Goal: Transaction & Acquisition: Purchase product/service

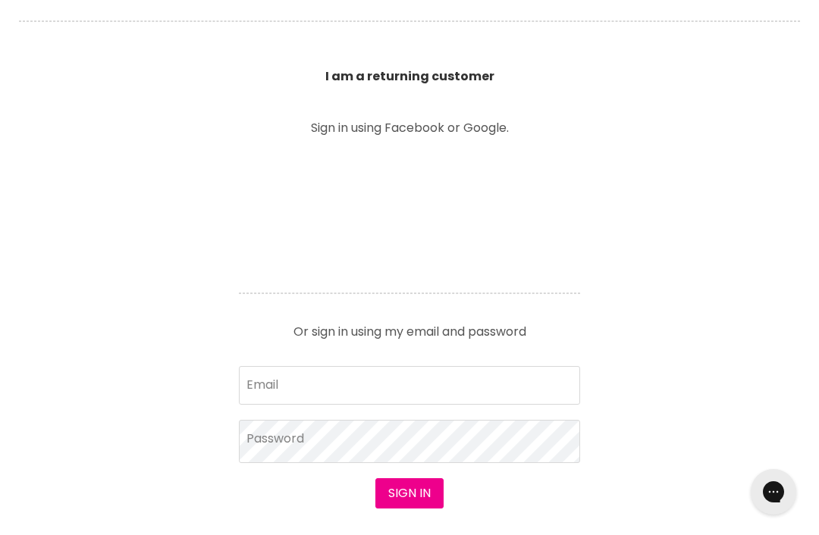
scroll to position [538, 0]
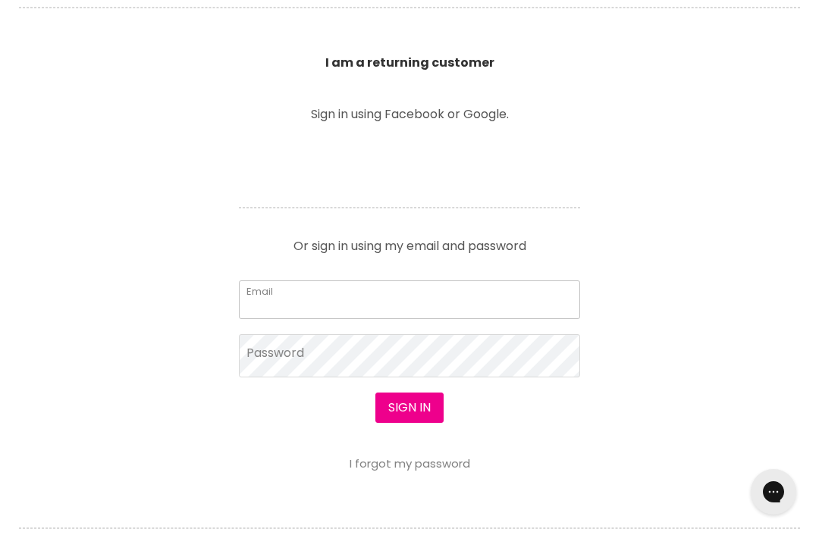
click at [321, 300] on input "Email" at bounding box center [409, 300] width 341 height 38
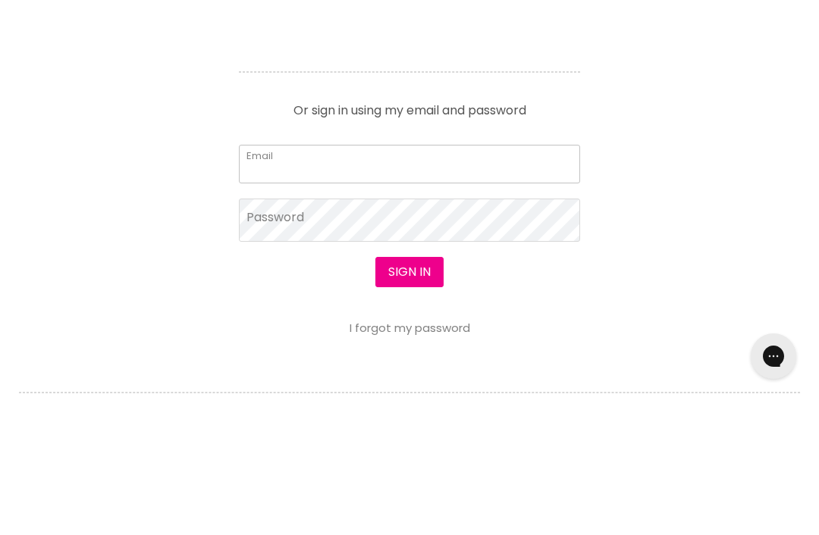
type input "[PERSON_NAME][EMAIL_ADDRESS][DOMAIN_NAME]"
click at [409, 393] on button "Sign in" at bounding box center [409, 408] width 68 height 30
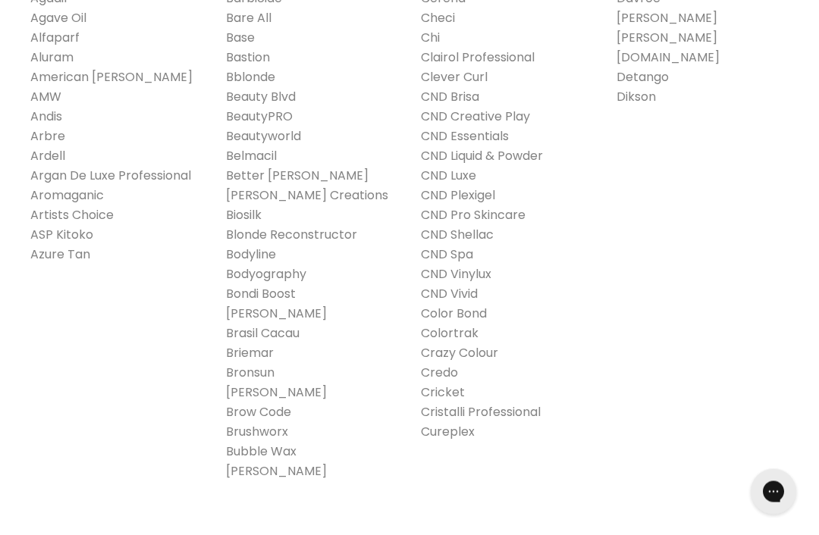
scroll to position [497, 0]
click at [466, 235] on link "CND Shellac" at bounding box center [457, 234] width 73 height 17
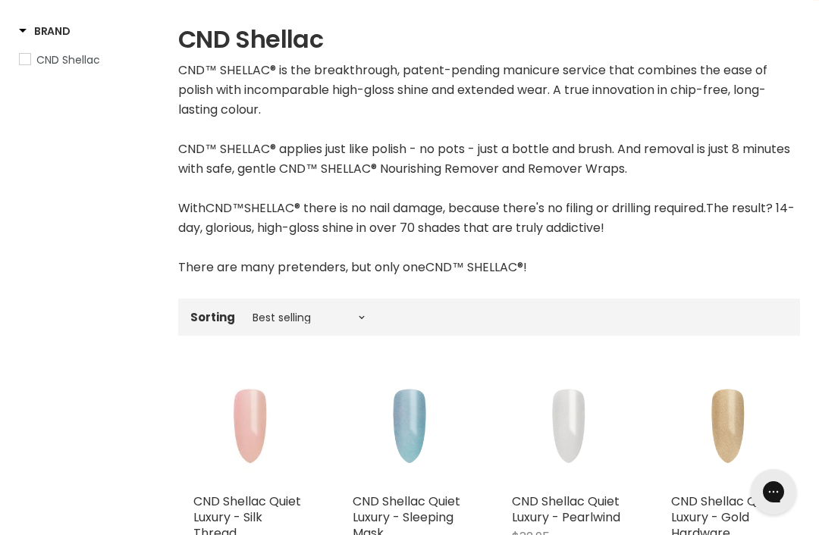
scroll to position [262, 0]
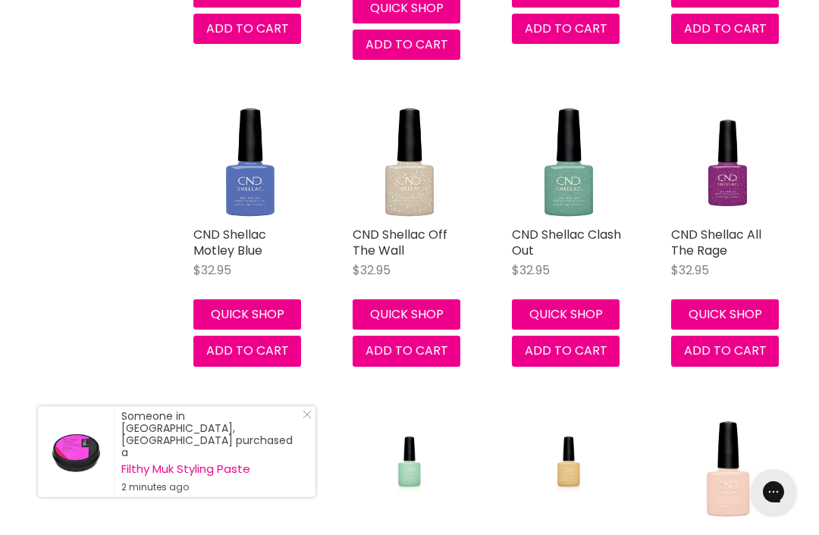
scroll to position [4408, 0]
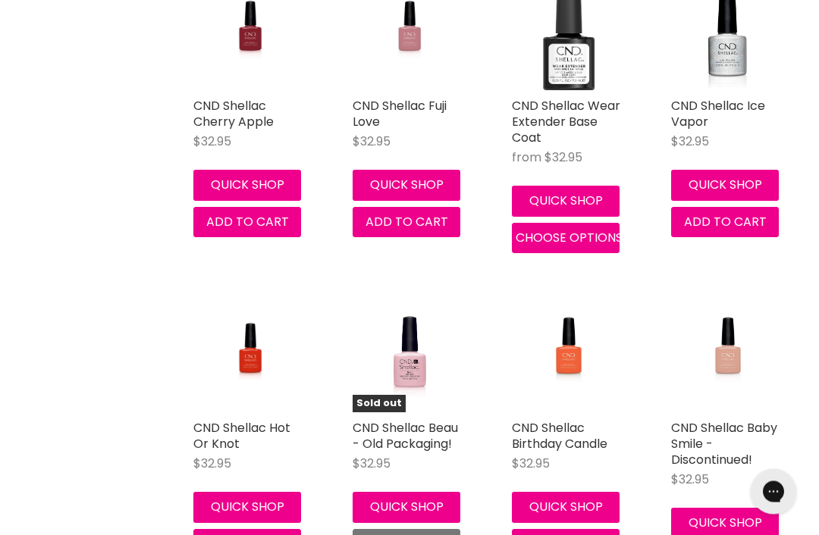
scroll to position [10721, 0]
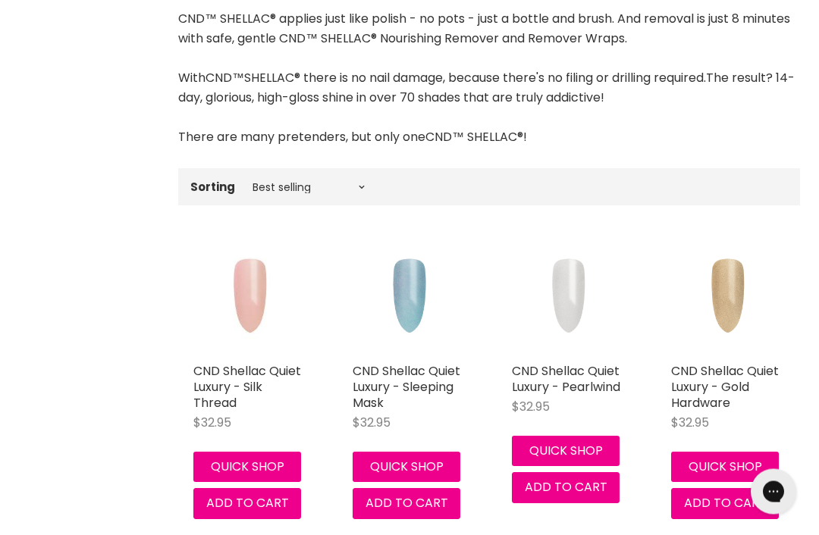
scroll to position [388, 0]
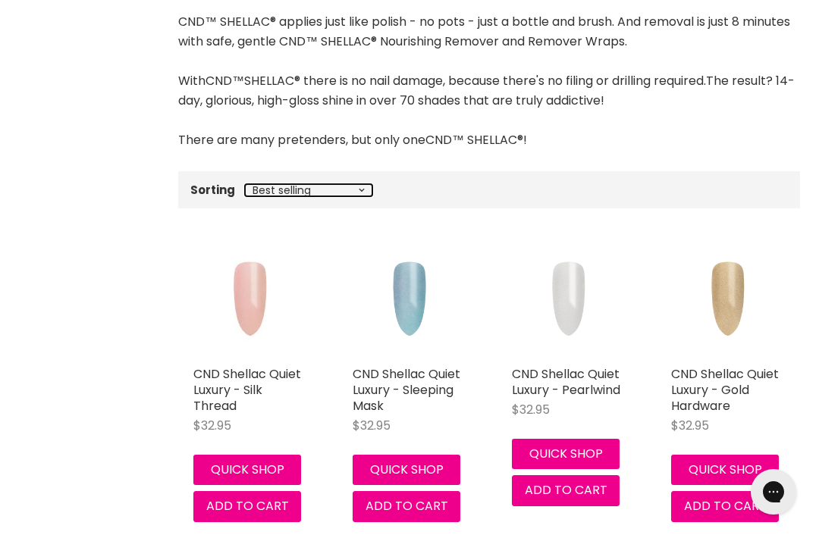
click at [356, 184] on select "Best selling Featured Price, low to high Price, high to low Alphabetically, A-Z…" at bounding box center [308, 190] width 127 height 12
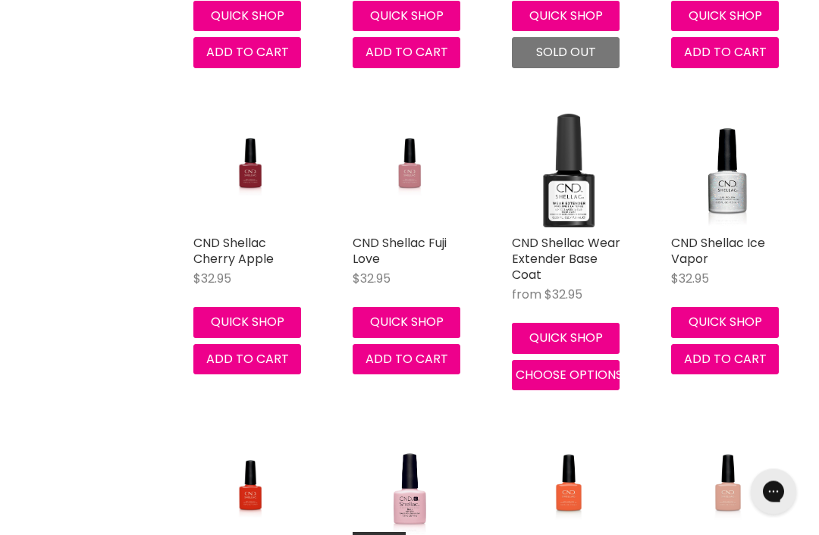
scroll to position [10591, 0]
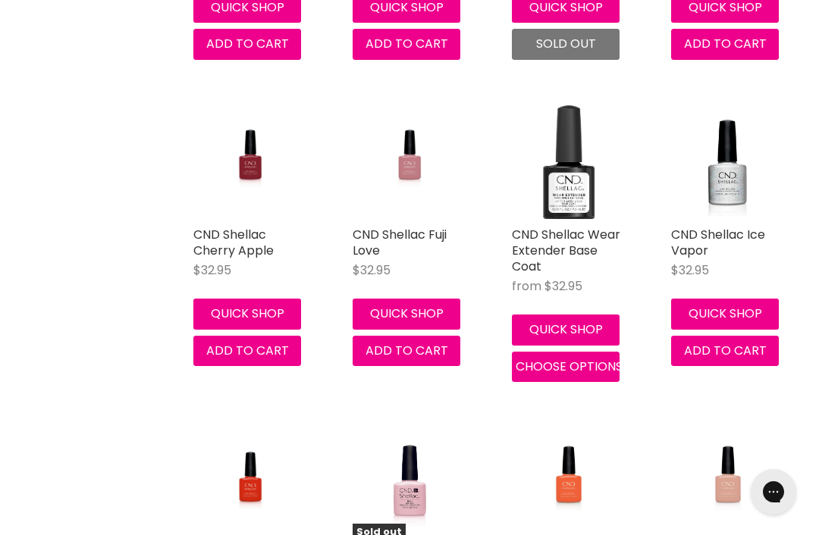
click at [568, 315] on button "Quick shop" at bounding box center [566, 330] width 108 height 30
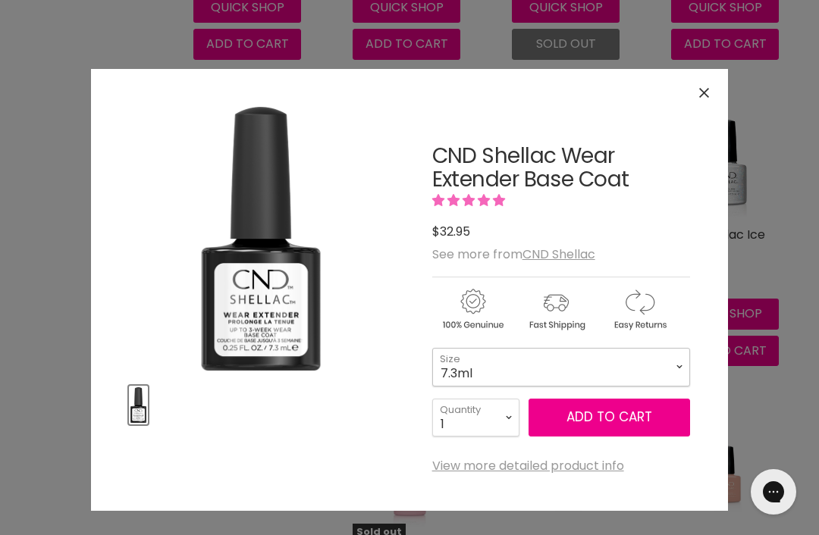
click at [676, 357] on select "7.3ml 12.5ml" at bounding box center [561, 367] width 258 height 38
click at [586, 412] on span "Add to cart" at bounding box center [609, 417] width 86 height 18
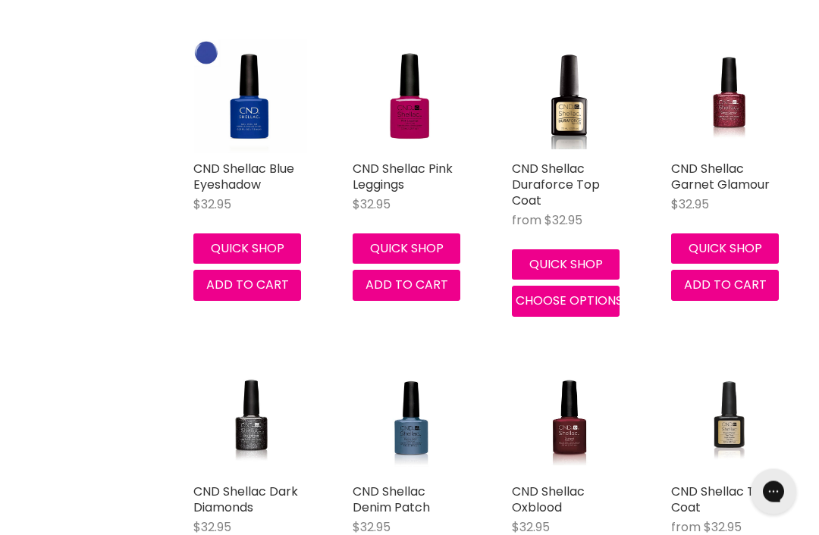
scroll to position [13543, 0]
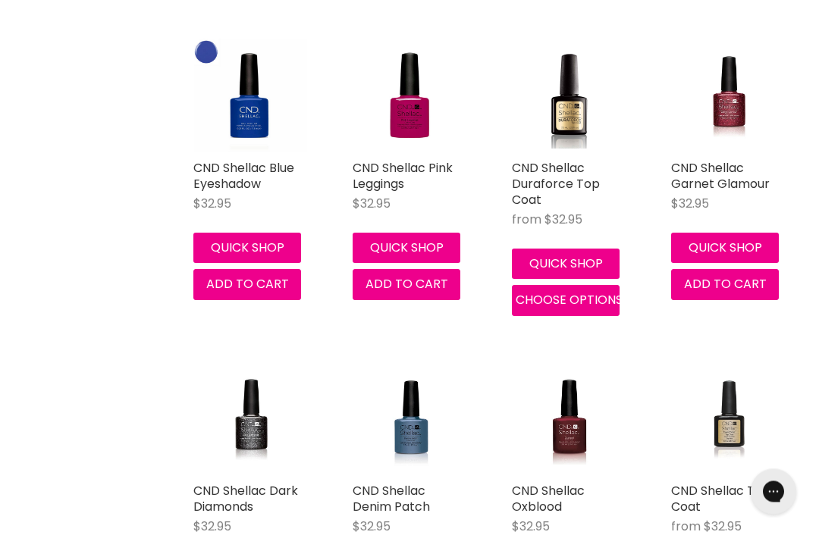
click at [570, 250] on button "Quick shop" at bounding box center [566, 265] width 108 height 30
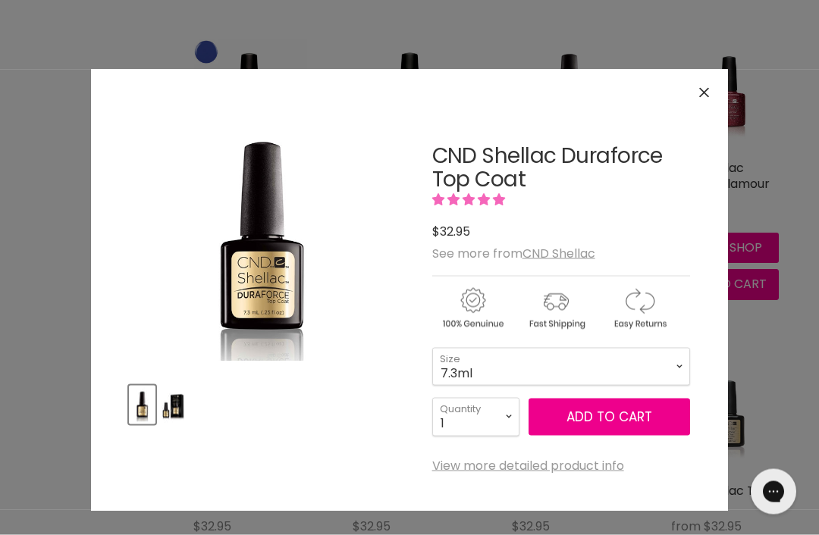
scroll to position [13544, 0]
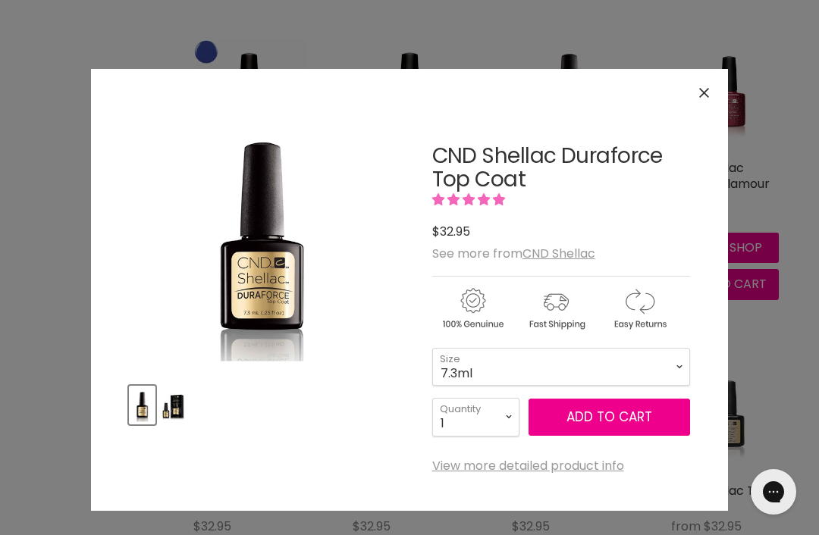
click at [584, 408] on span "Add to cart" at bounding box center [609, 417] width 86 height 18
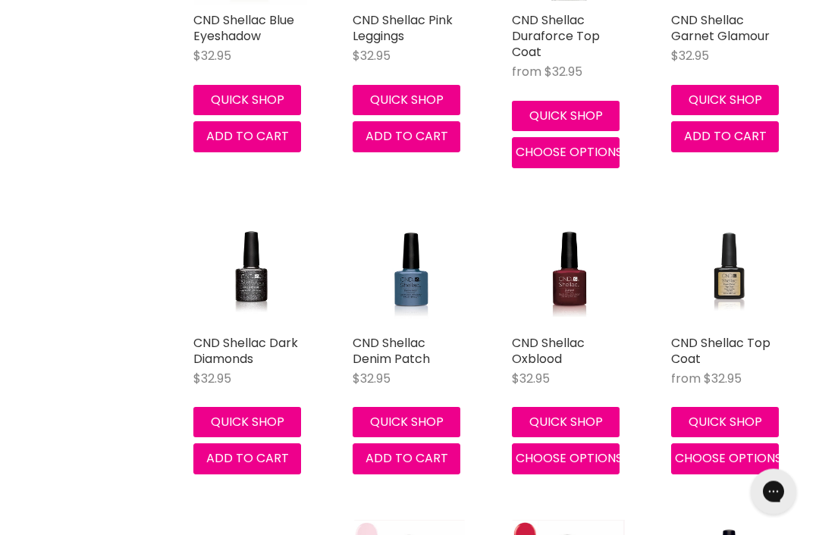
scroll to position [13650, 0]
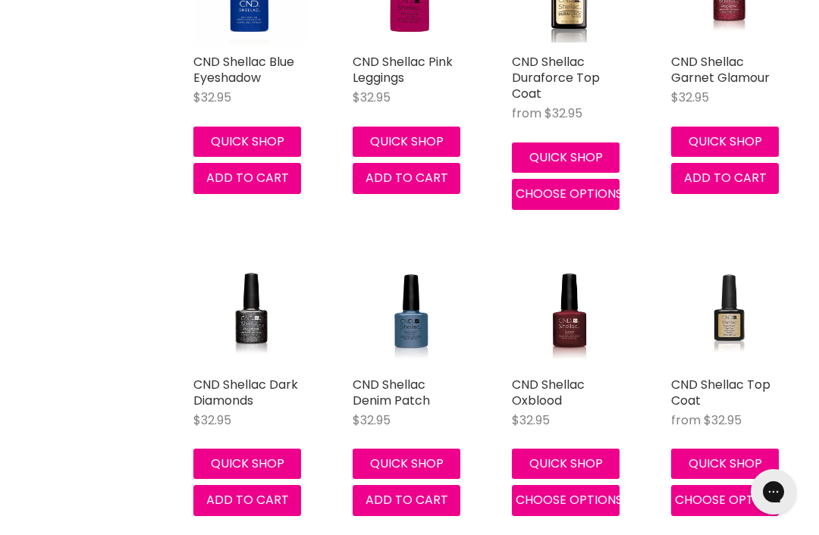
click at [739, 449] on button "Quick shop" at bounding box center [725, 464] width 108 height 30
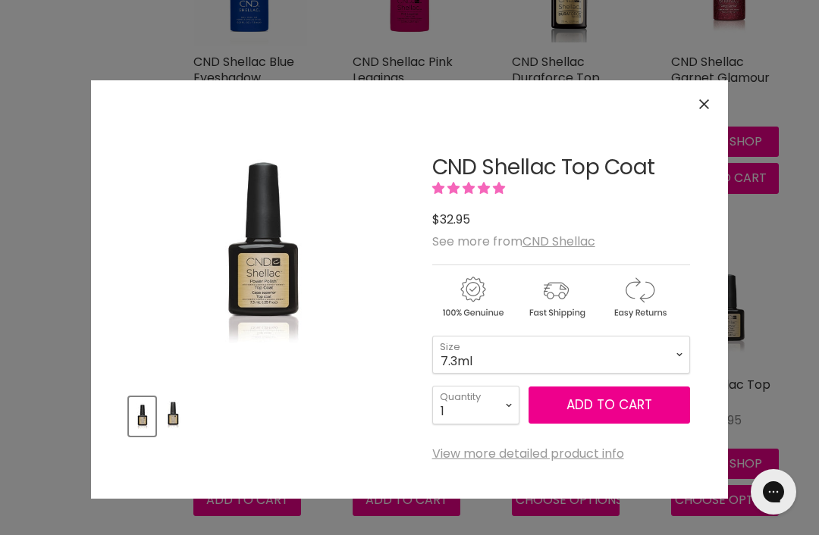
click at [647, 401] on span "Add to cart" at bounding box center [609, 405] width 86 height 18
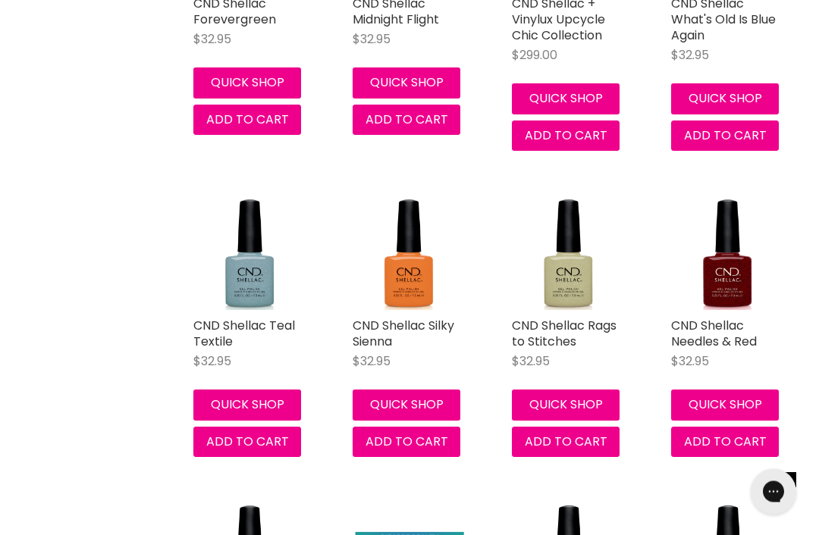
scroll to position [0, 0]
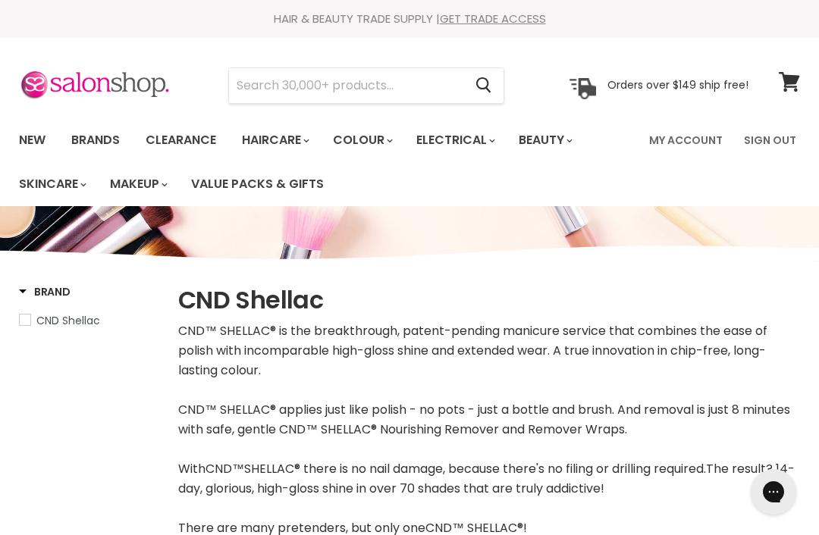
click at [789, 80] on icon at bounding box center [789, 82] width 20 height 20
